Goal: Task Accomplishment & Management: Manage account settings

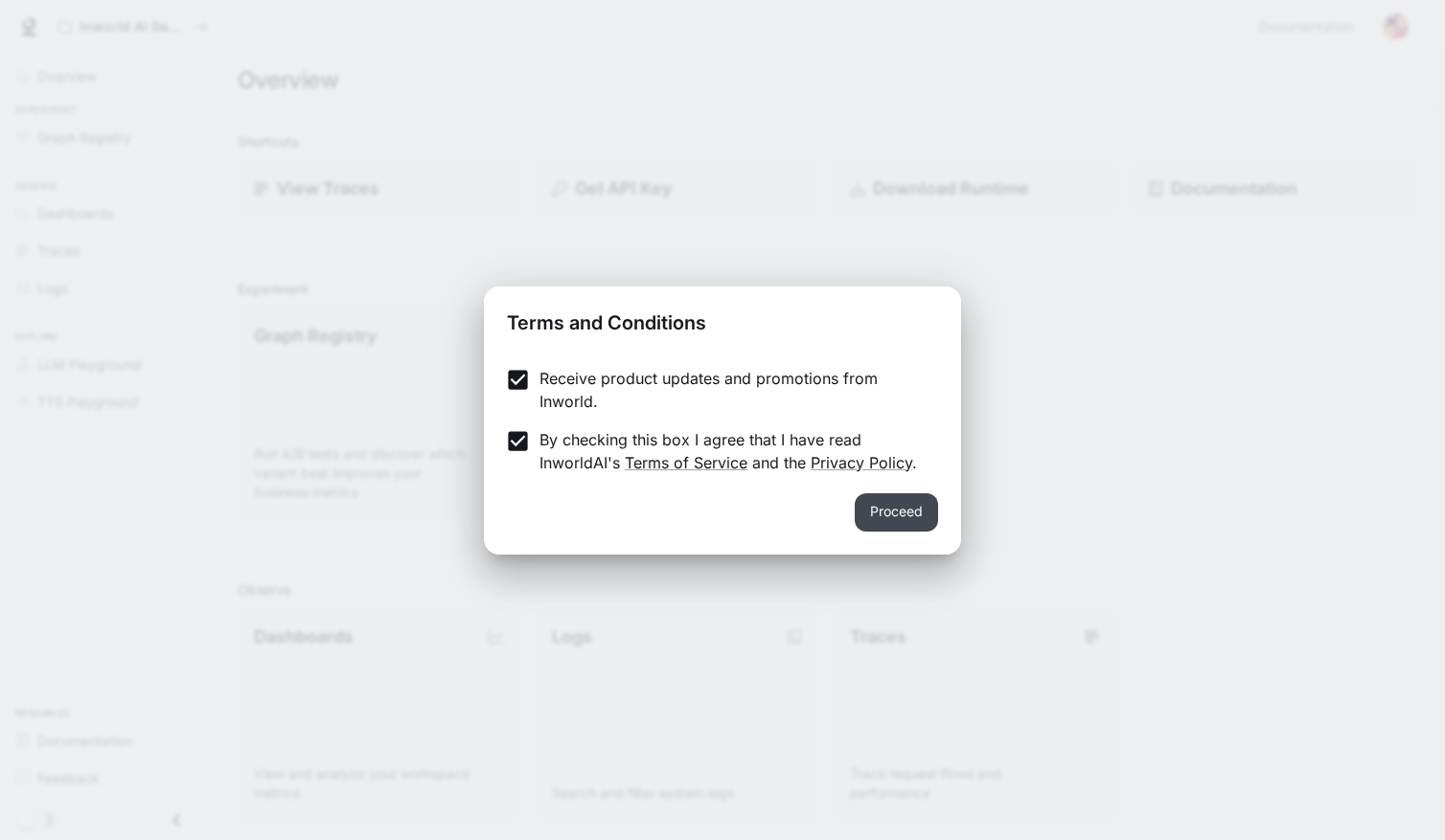
click at [904, 515] on button "Proceed" at bounding box center [896, 512] width 84 height 38
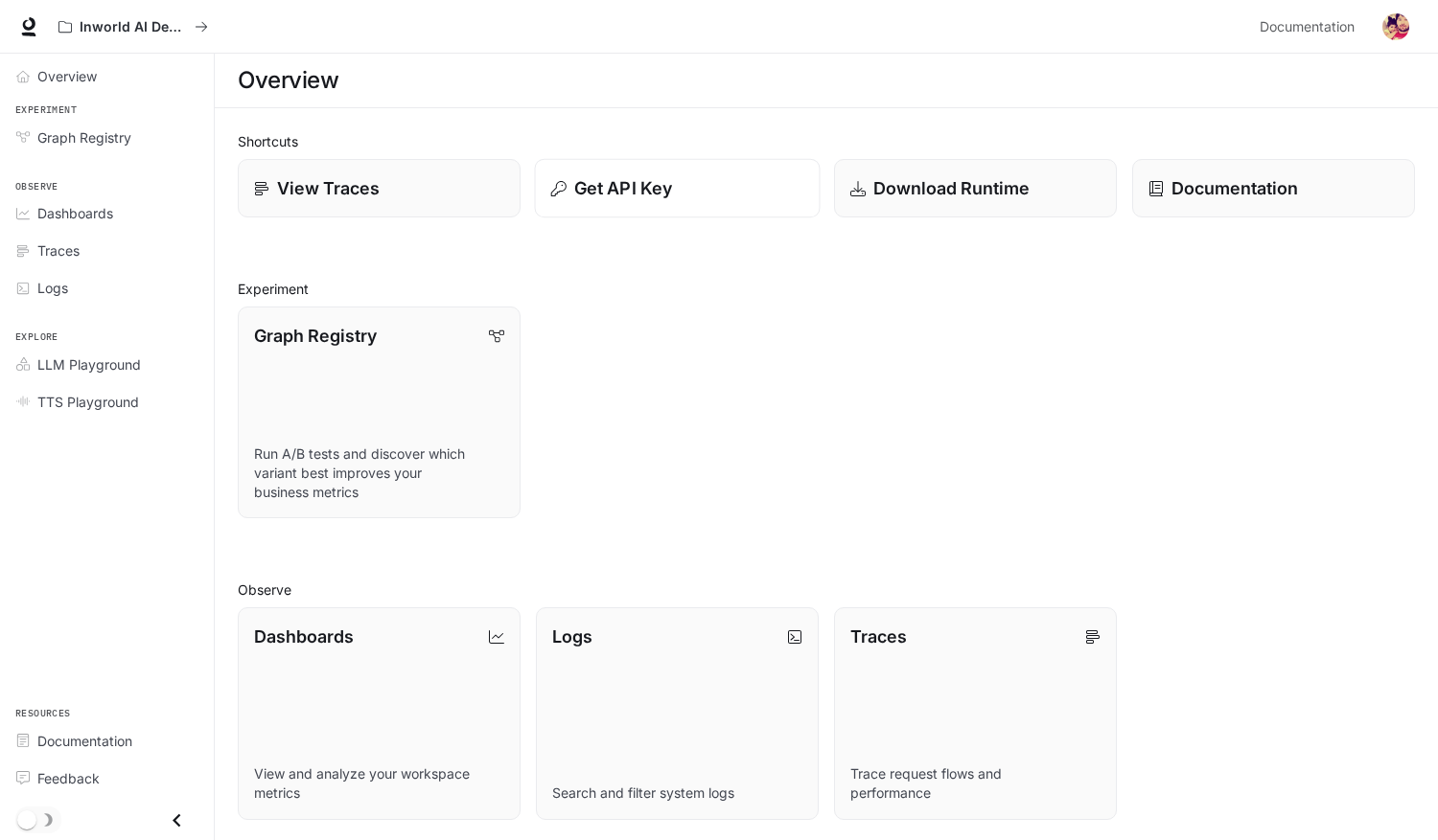
click at [638, 176] on p "Get API Key" at bounding box center [622, 188] width 98 height 26
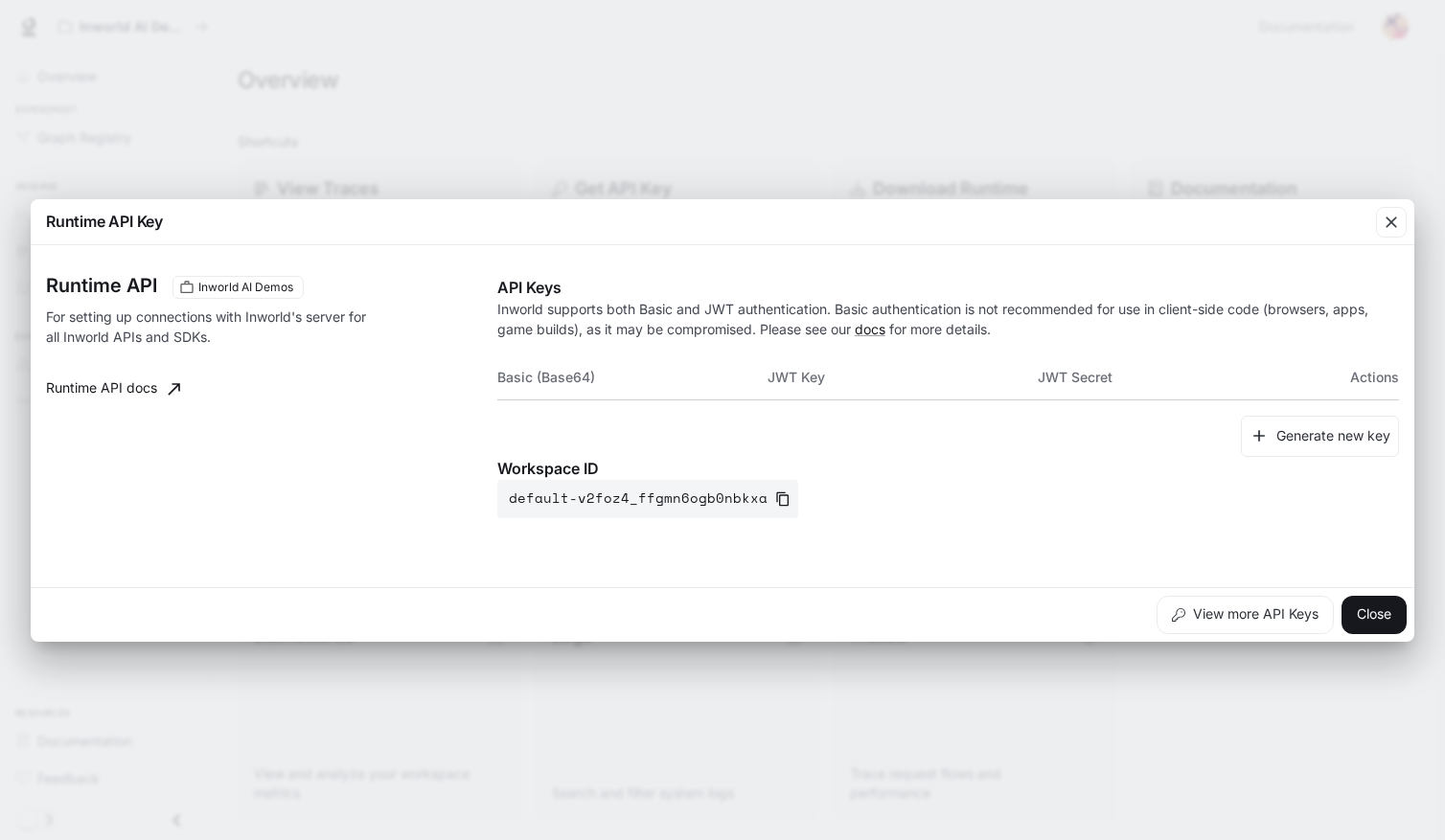
click at [1381, 614] on button "Close" at bounding box center [1374, 614] width 65 height 38
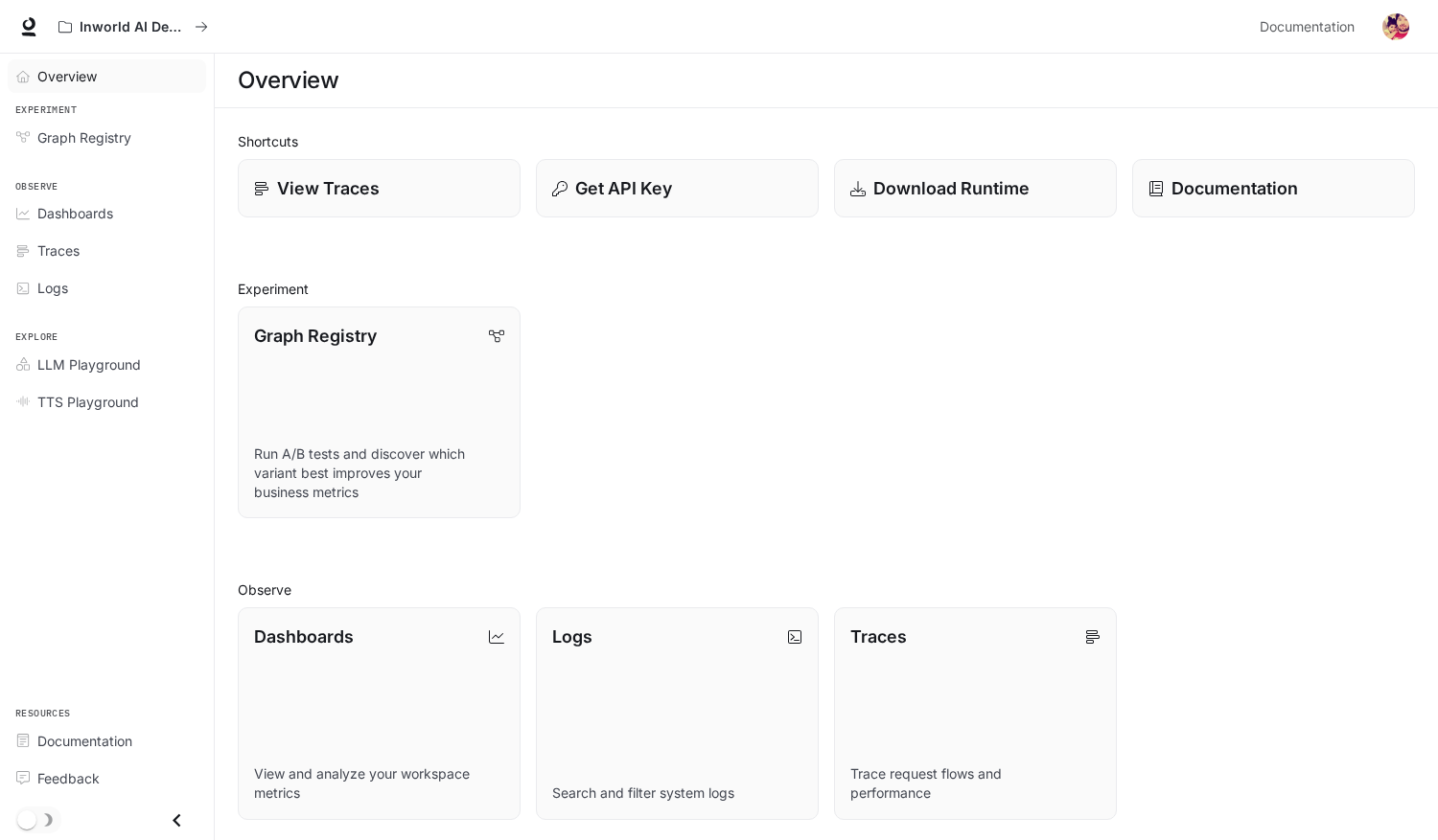
click at [79, 69] on span "Overview" at bounding box center [67, 76] width 59 height 20
click at [1394, 28] on img "button" at bounding box center [1395, 27] width 27 height 27
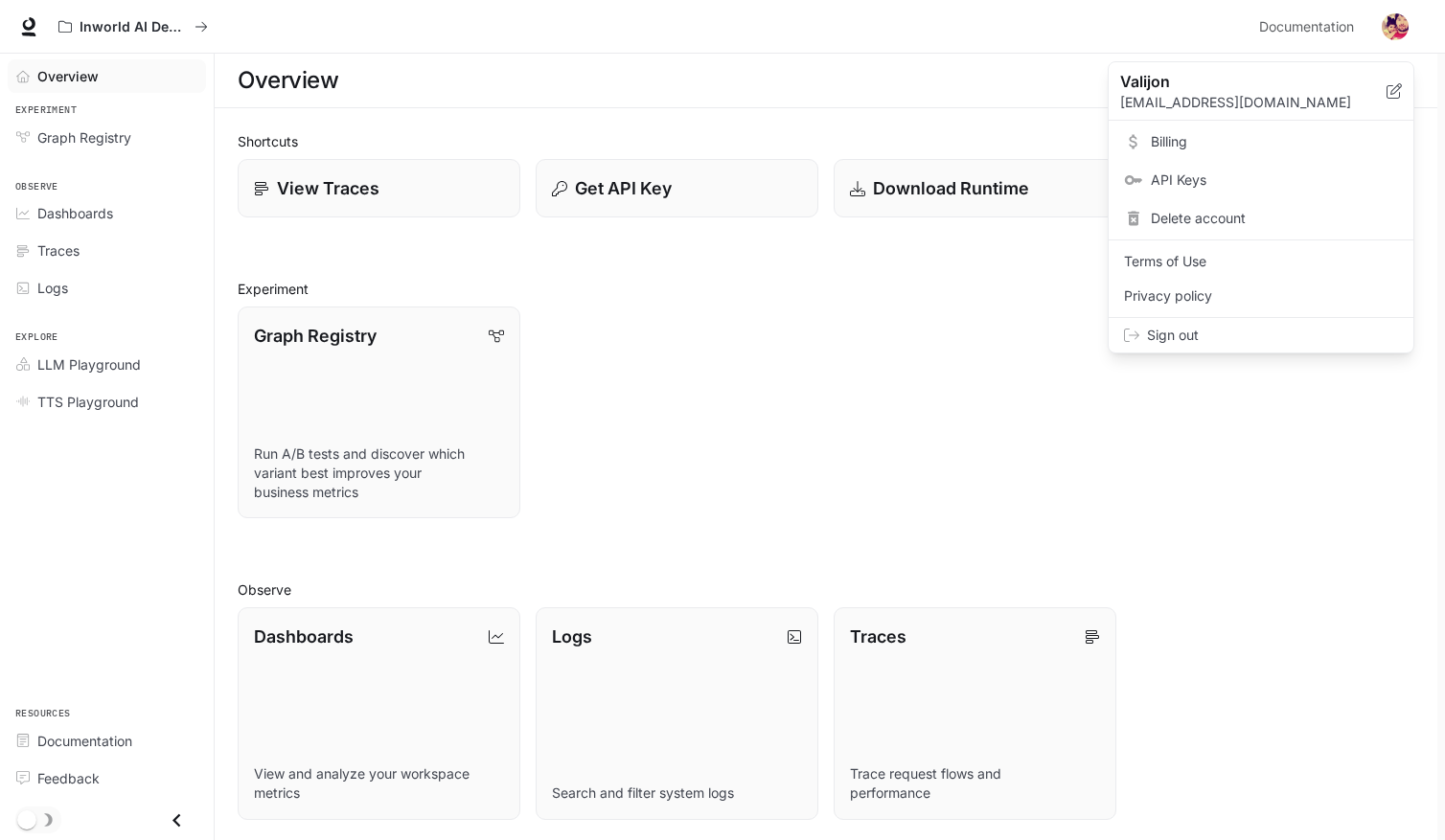
click at [1286, 85] on p "Valijon" at bounding box center [1238, 81] width 235 height 23
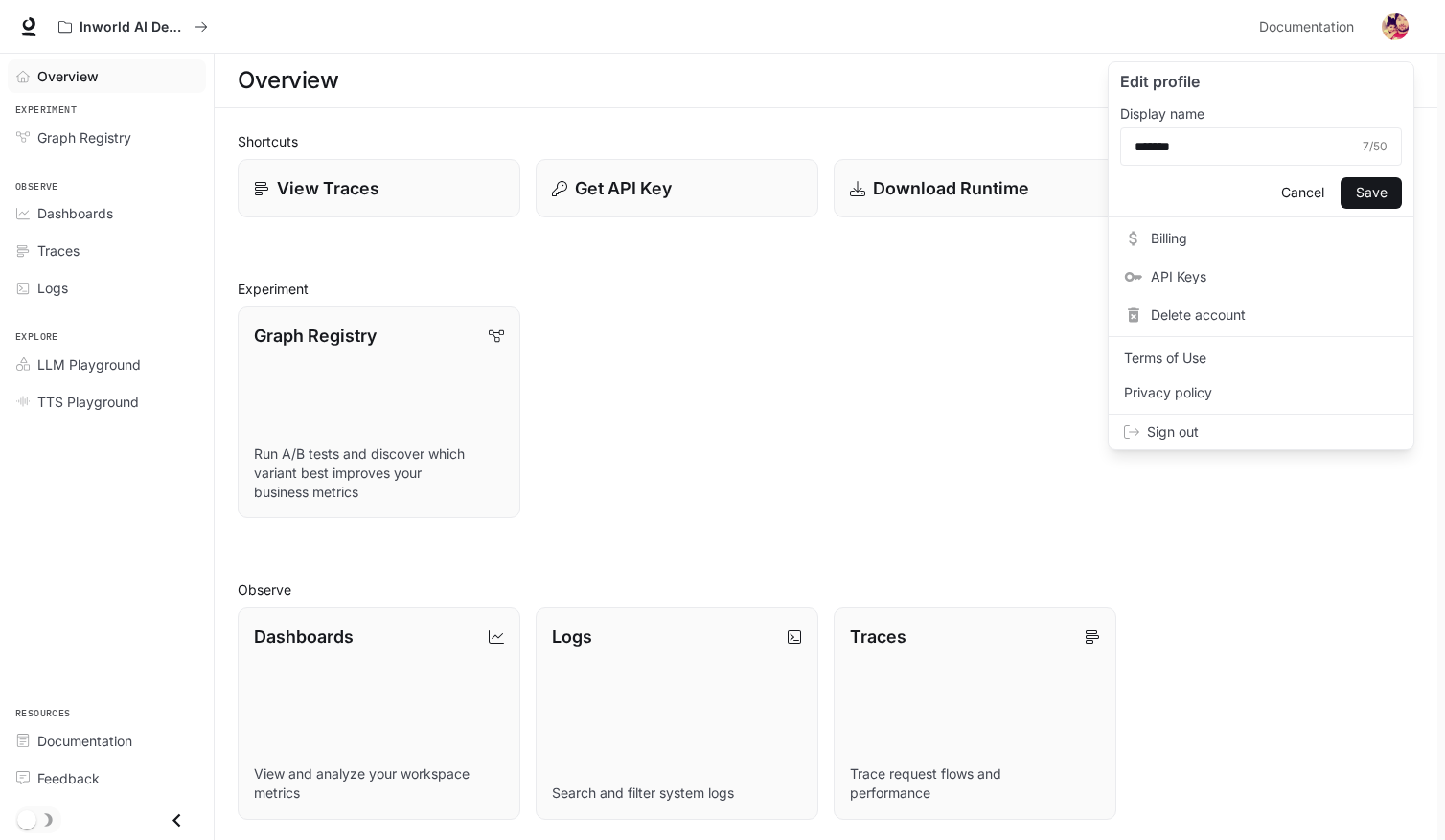
click at [1394, 26] on div at bounding box center [722, 420] width 1445 height 840
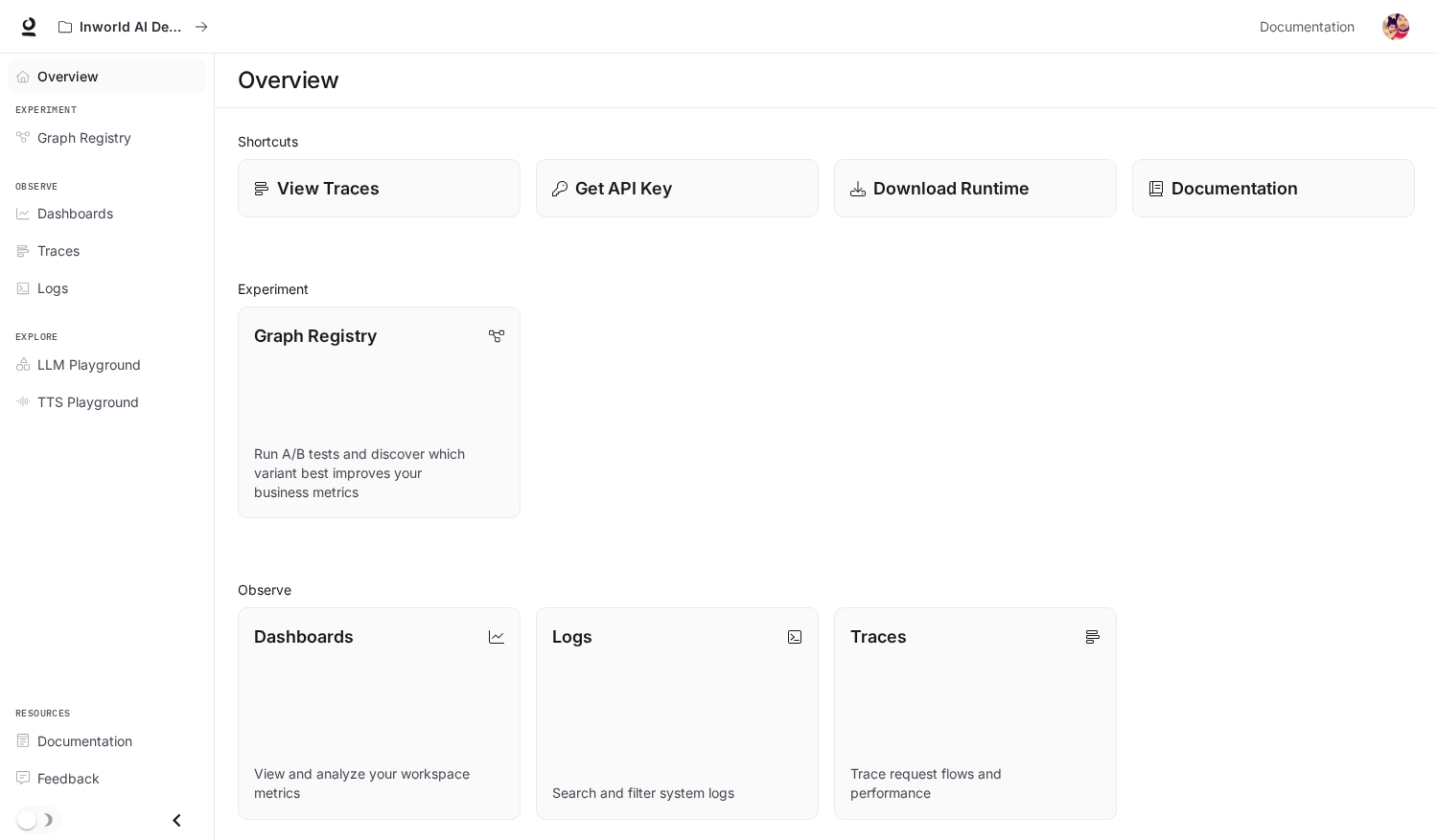
click at [1394, 26] on img "button" at bounding box center [1395, 27] width 27 height 27
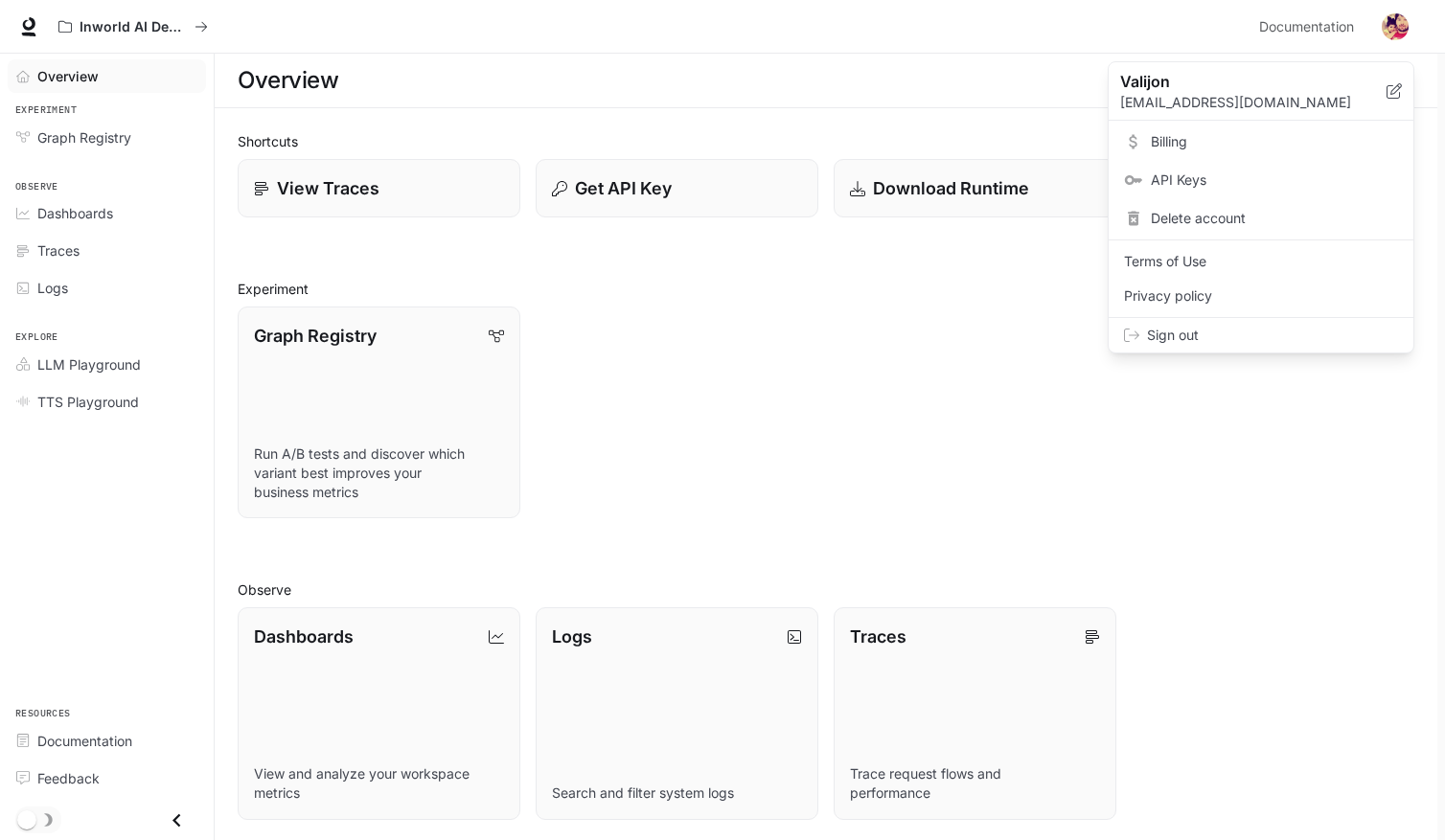
click at [1394, 92] on icon at bounding box center [1395, 92] width 16 height 16
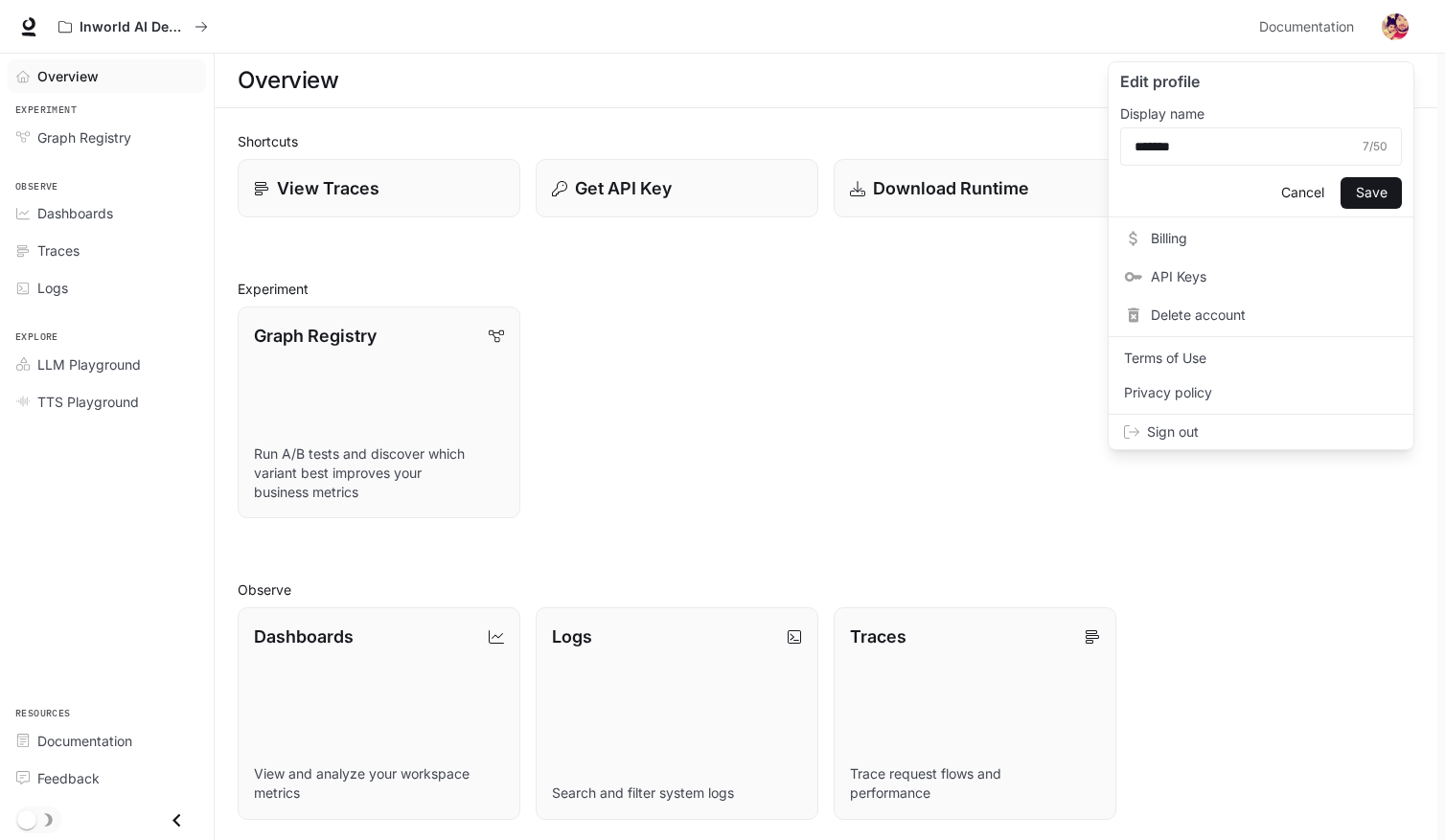
click at [1388, 26] on div at bounding box center [722, 420] width 1445 height 840
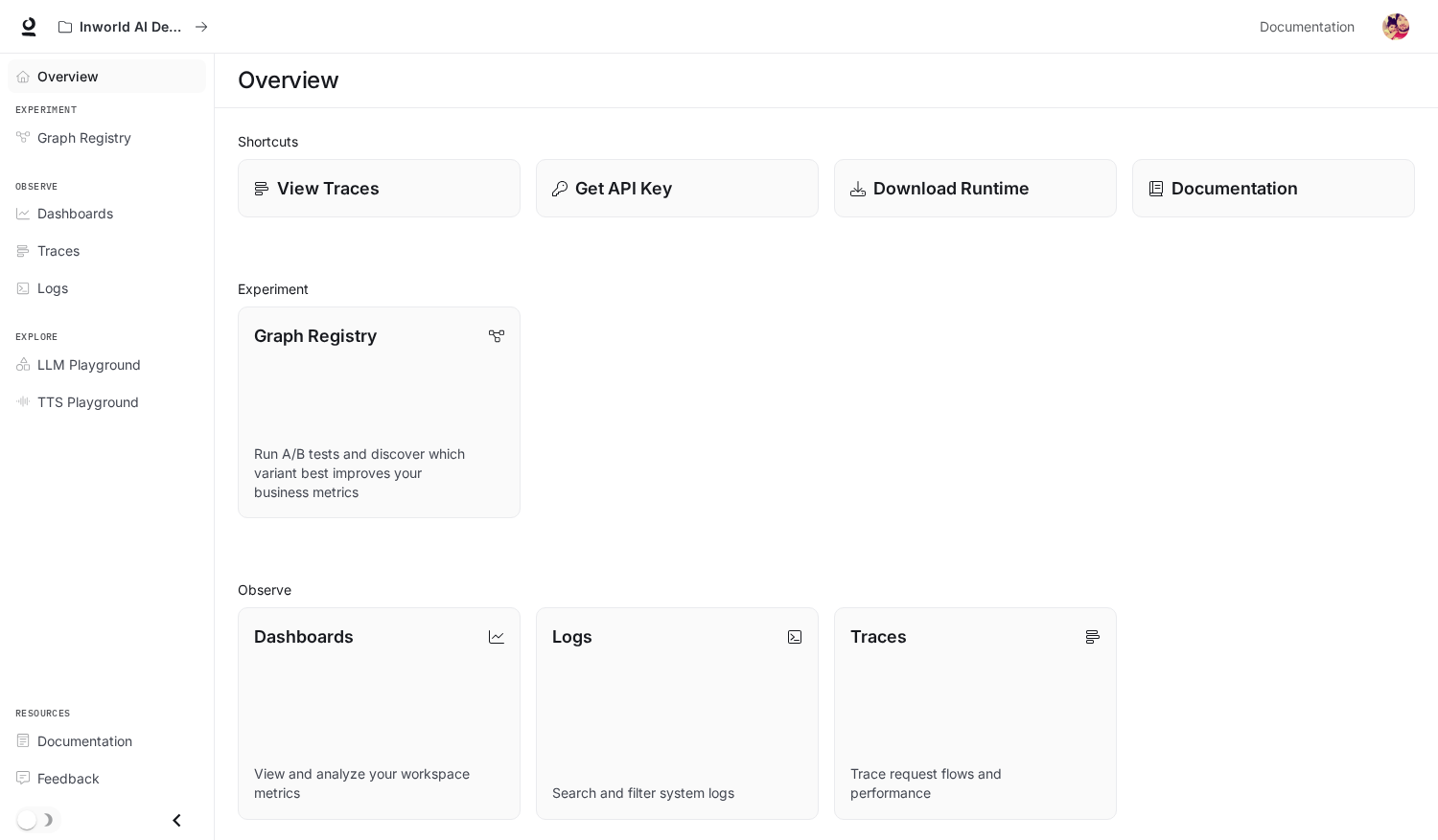
click at [1397, 26] on img "button" at bounding box center [1395, 27] width 27 height 27
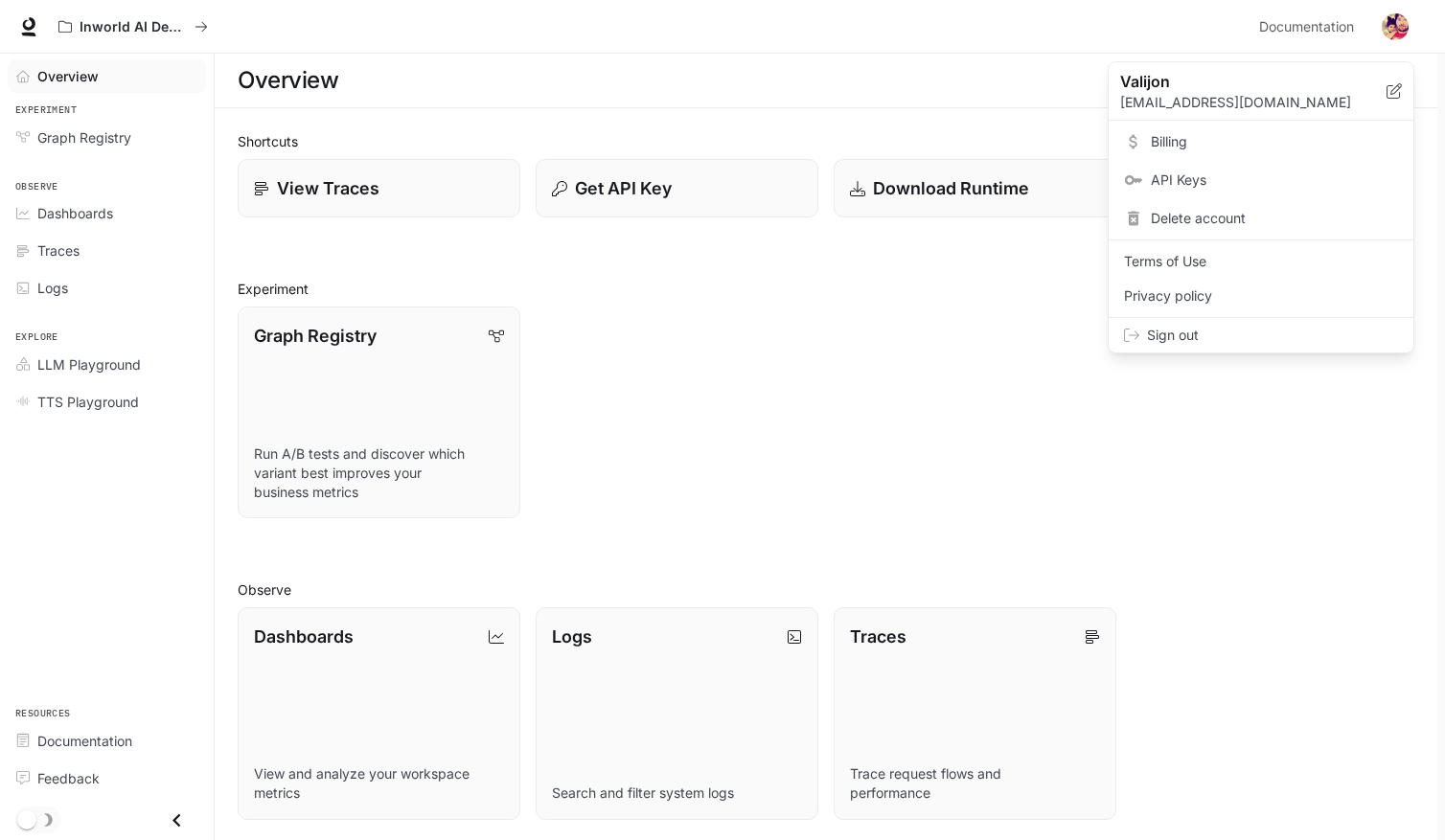
click at [1233, 190] on span "API Keys" at bounding box center [1275, 179] width 247 height 19
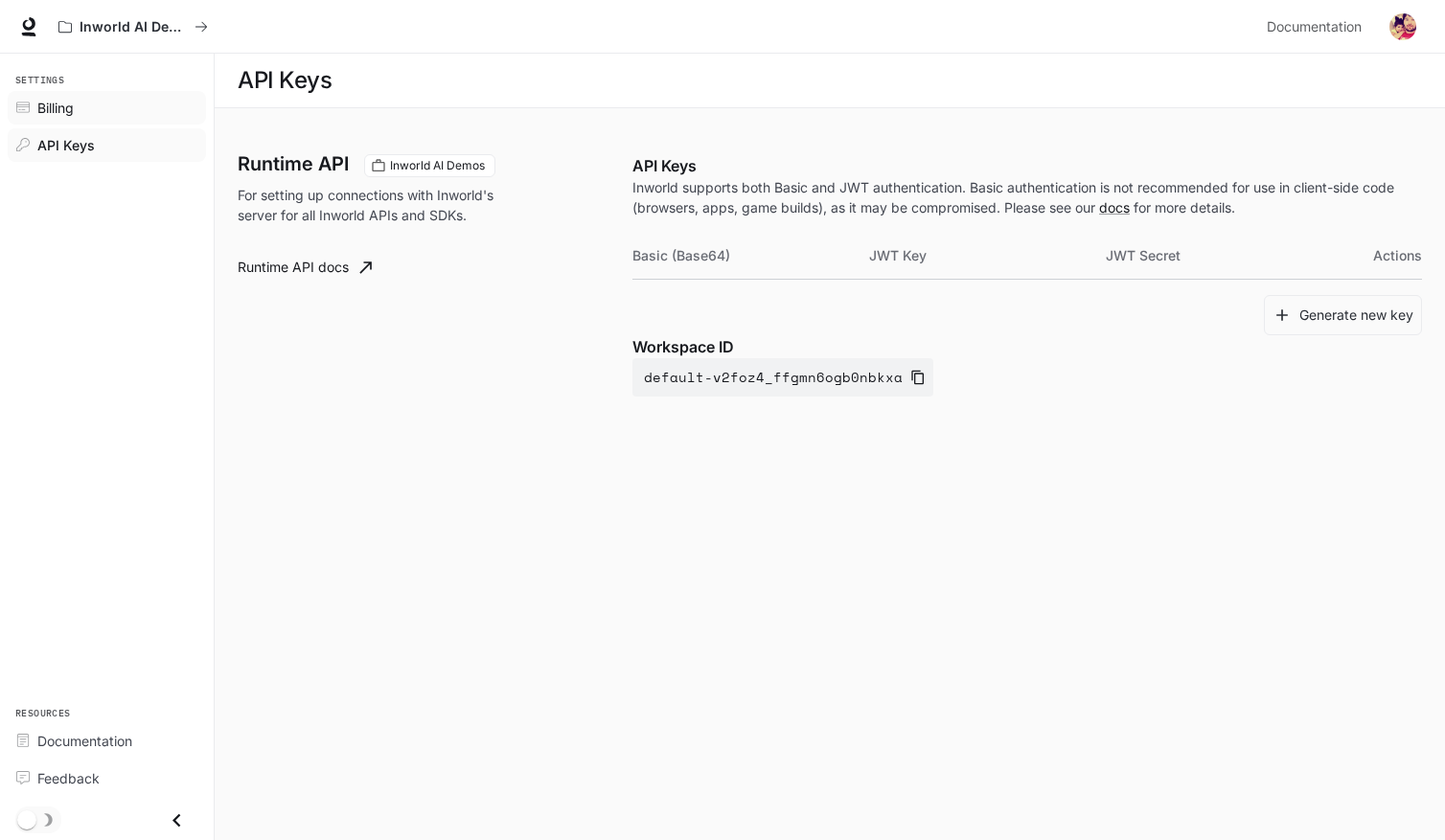
click at [64, 111] on span "Billing" at bounding box center [55, 107] width 36 height 20
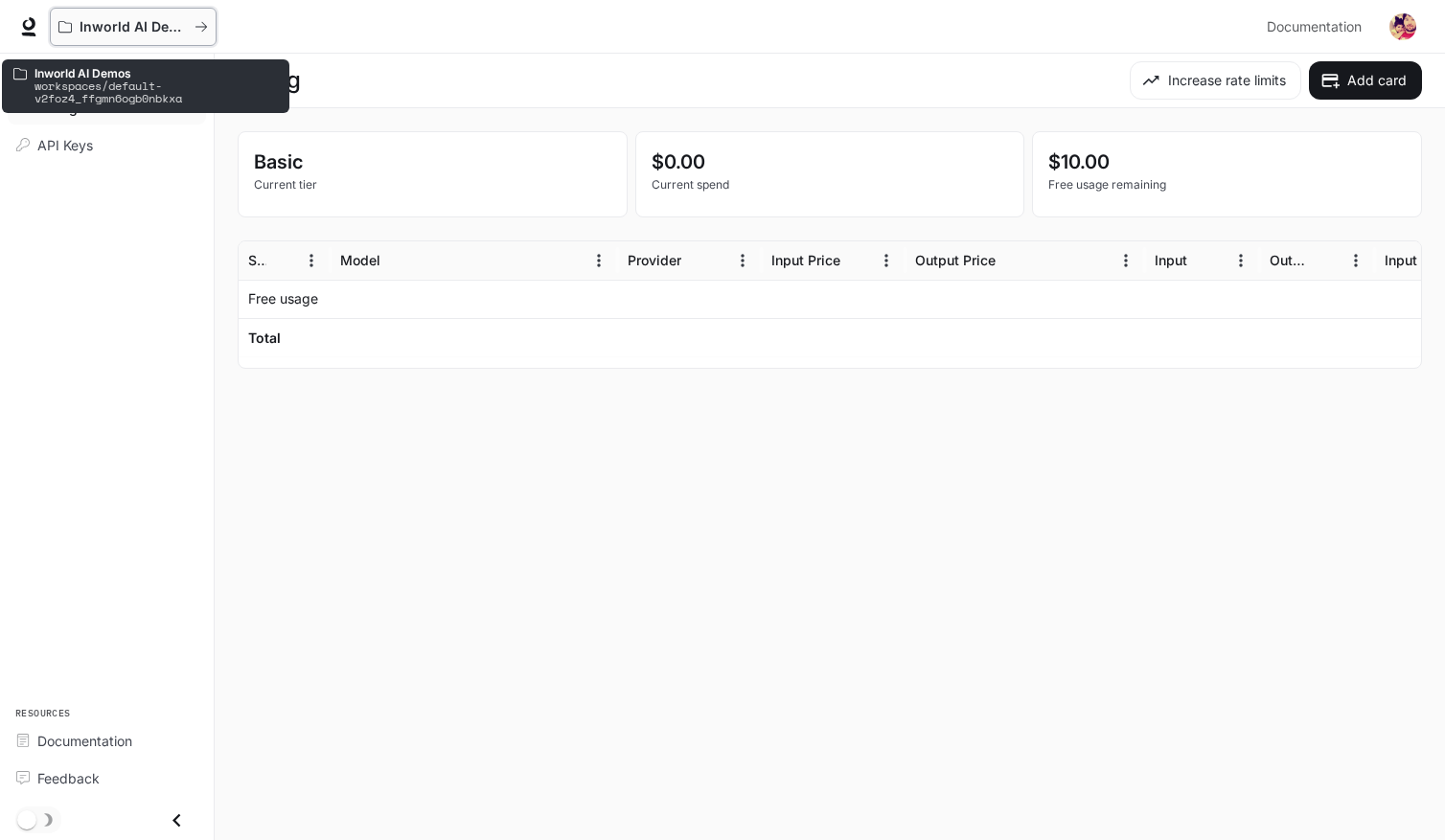
click at [125, 16] on button "Inworld AI Demos" at bounding box center [133, 27] width 166 height 38
